Goal: Information Seeking & Learning: Learn about a topic

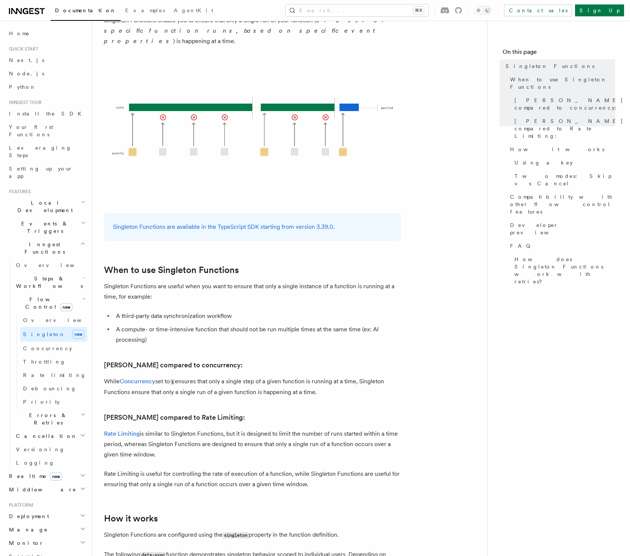
scroll to position [71, 0]
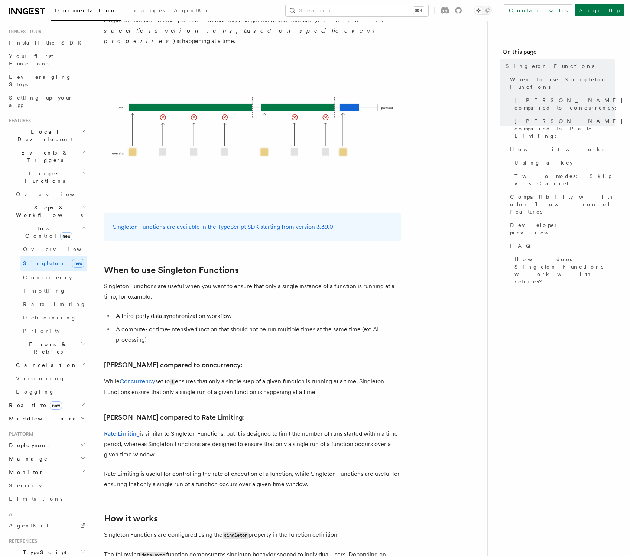
click at [55, 204] on span "Steps & Workflows" at bounding box center [48, 211] width 70 height 15
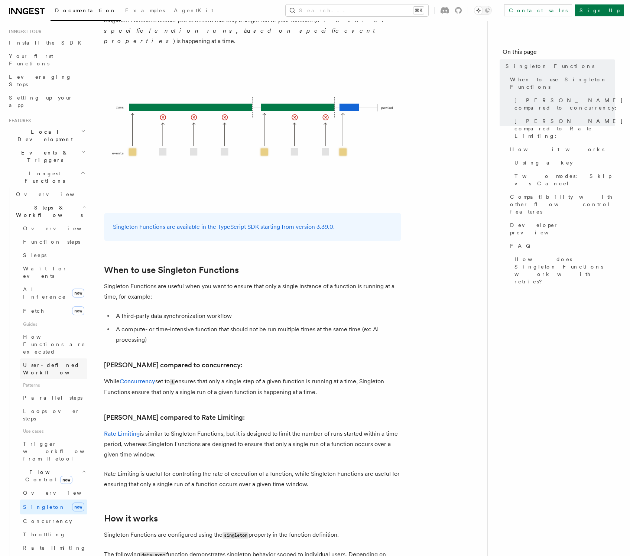
click at [50, 362] on span "User-defined Workflows" at bounding box center [56, 368] width 67 height 13
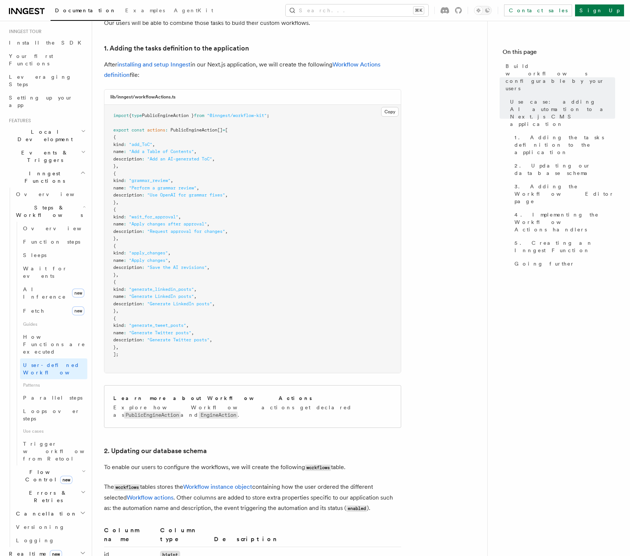
scroll to position [787, 0]
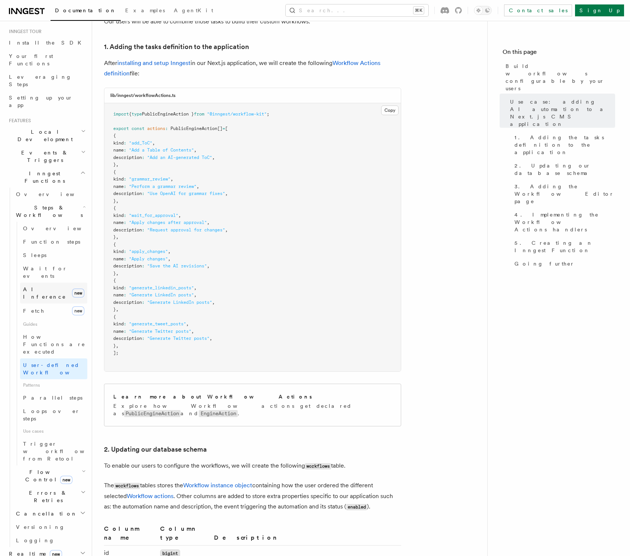
click at [46, 286] on span "AI Inference" at bounding box center [44, 292] width 43 height 13
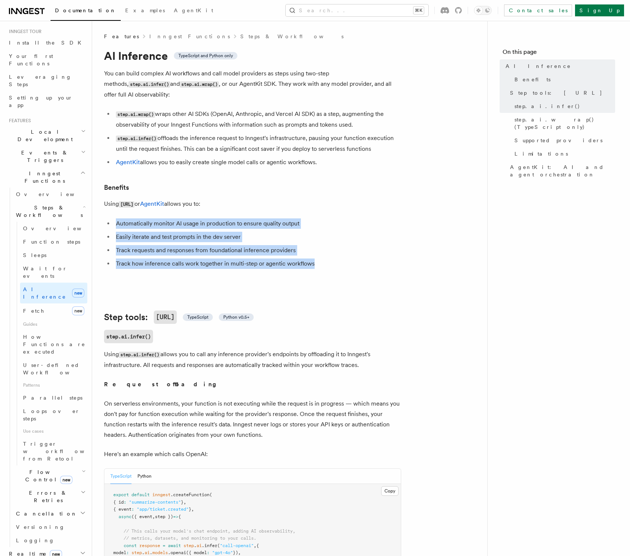
drag, startPoint x: 271, startPoint y: 203, endPoint x: 319, endPoint y: 254, distance: 69.9
click at [321, 259] on li "Track how inference calls work together in multi-step or agentic workflows" at bounding box center [258, 264] width 288 height 10
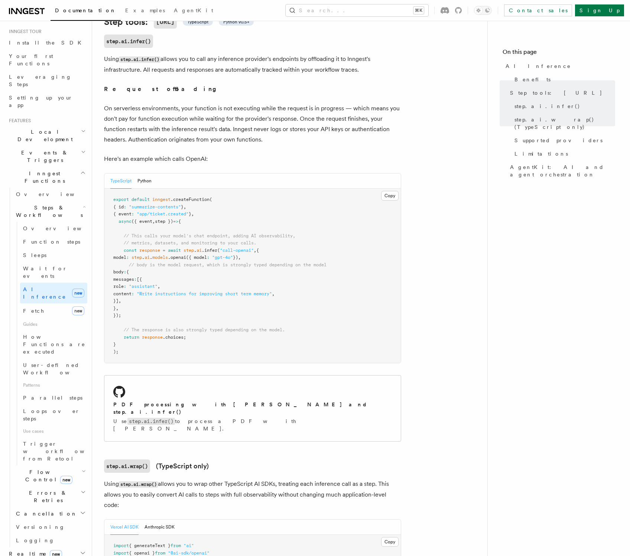
scroll to position [344, 0]
